Goal: Obtain resource: Download file/media

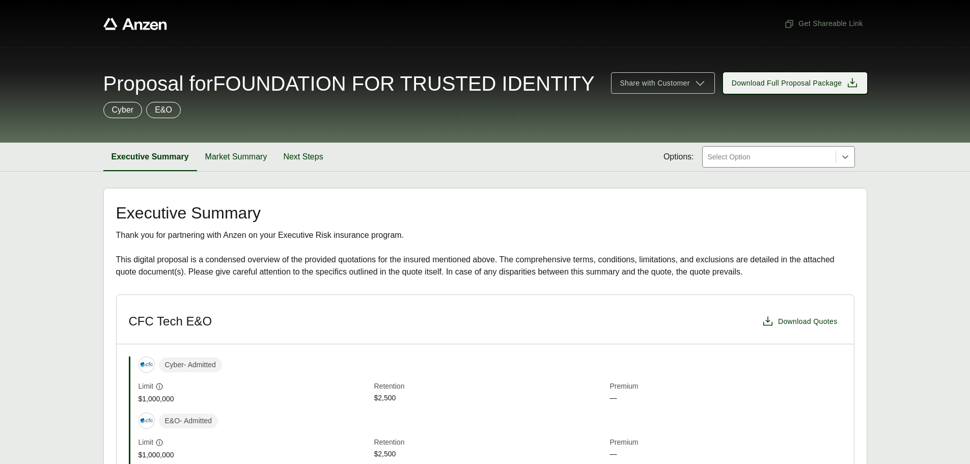
click at [799, 89] on span "Download Full Proposal Package" at bounding box center [786, 83] width 110 height 11
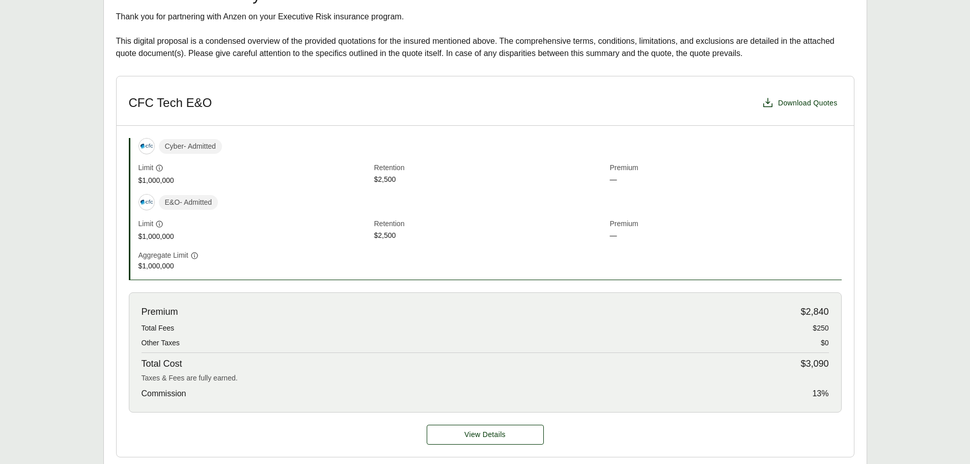
scroll to position [28, 0]
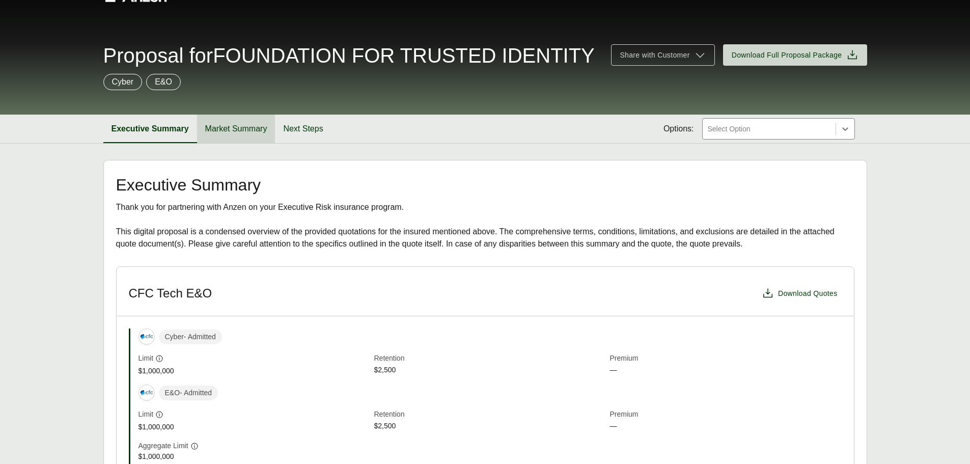
click at [237, 143] on button "Market Summary" at bounding box center [236, 129] width 78 height 29
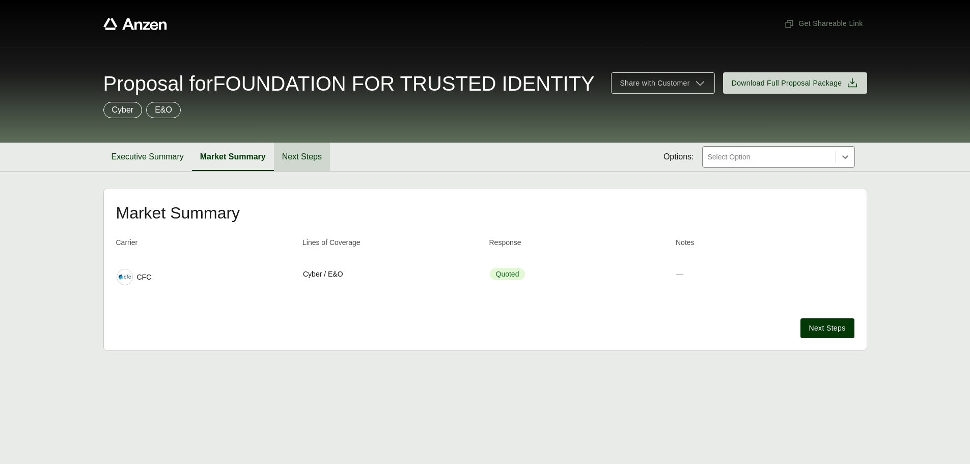
click at [305, 171] on button "Next Steps" at bounding box center [302, 157] width 56 height 29
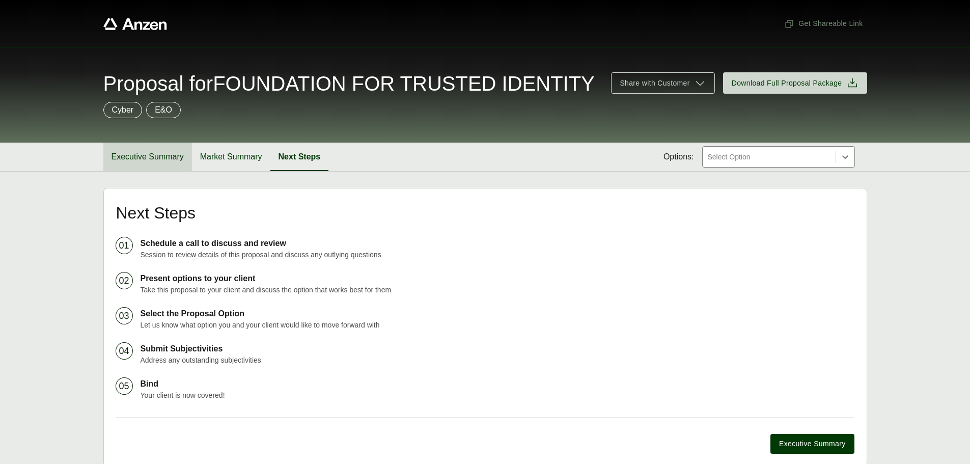
click at [148, 171] on button "Executive Summary" at bounding box center [147, 157] width 89 height 29
